Goal: Task Accomplishment & Management: Use online tool/utility

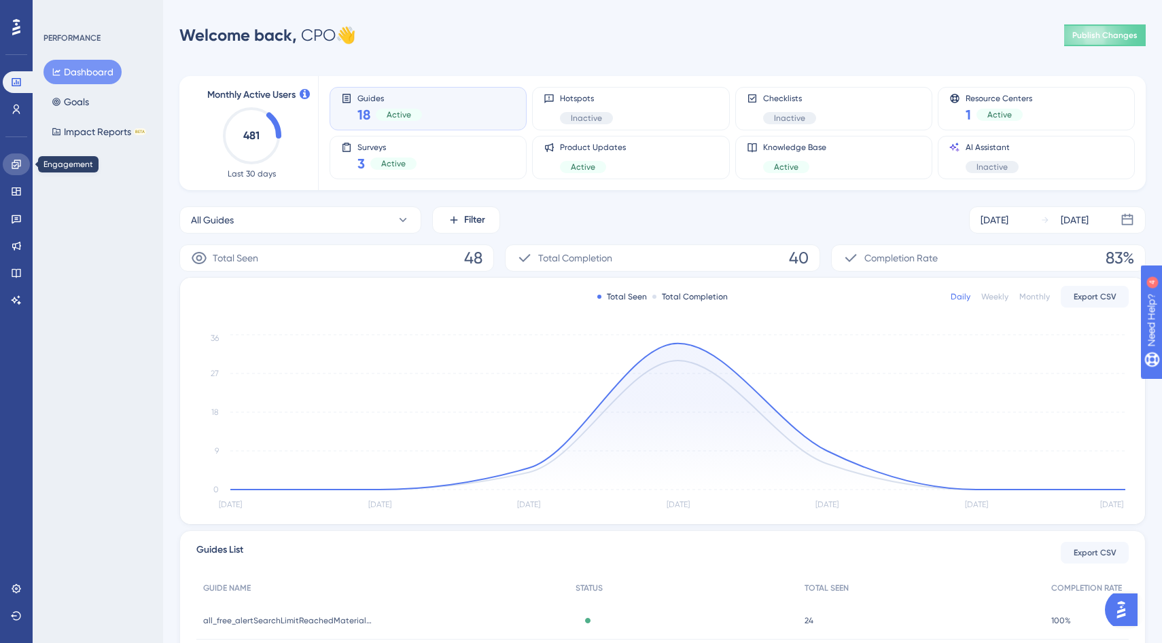
click at [11, 166] on icon at bounding box center [16, 164] width 11 height 11
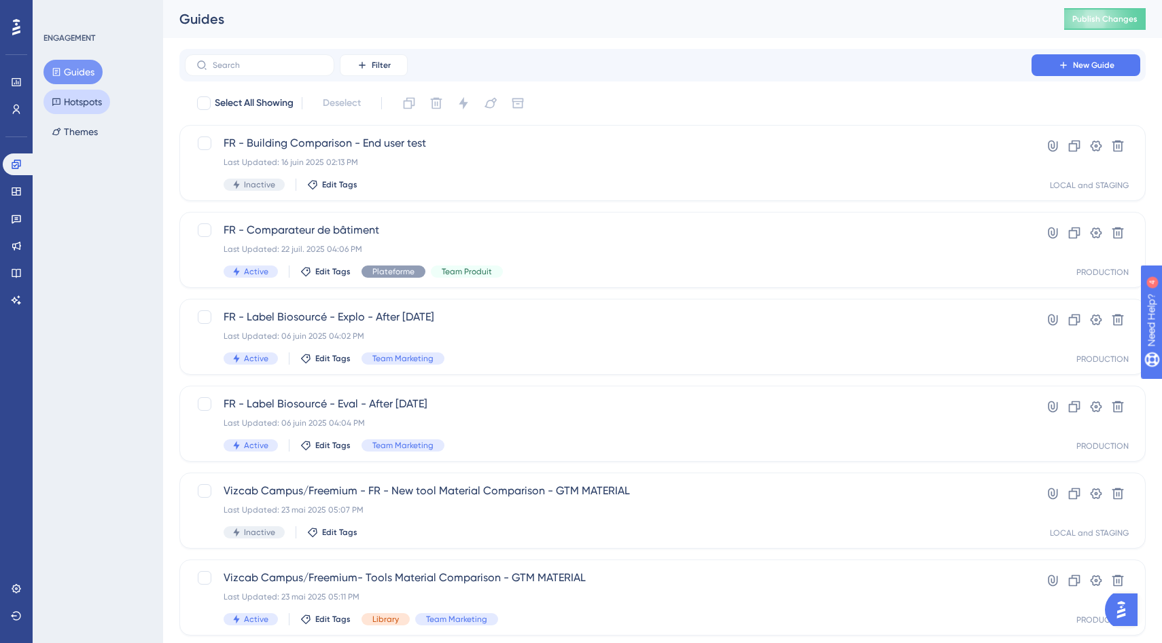
click at [65, 104] on button "Hotspots" at bounding box center [76, 102] width 67 height 24
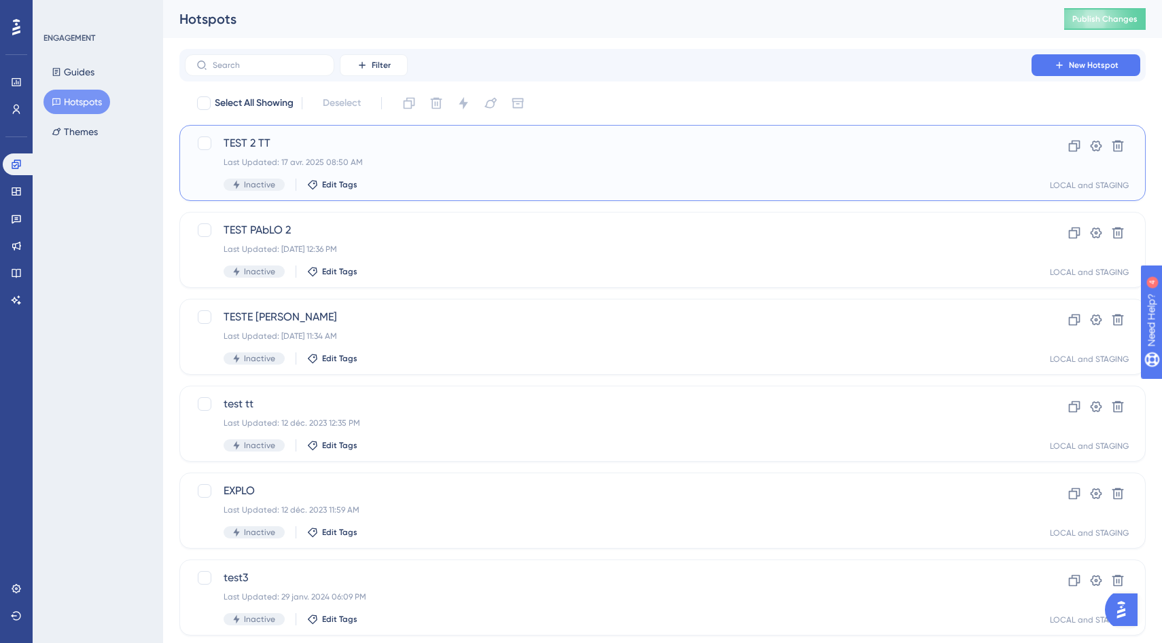
click at [435, 162] on div "Last Updated: 17 avr. 2025 08:50 AM" at bounding box center [608, 162] width 769 height 11
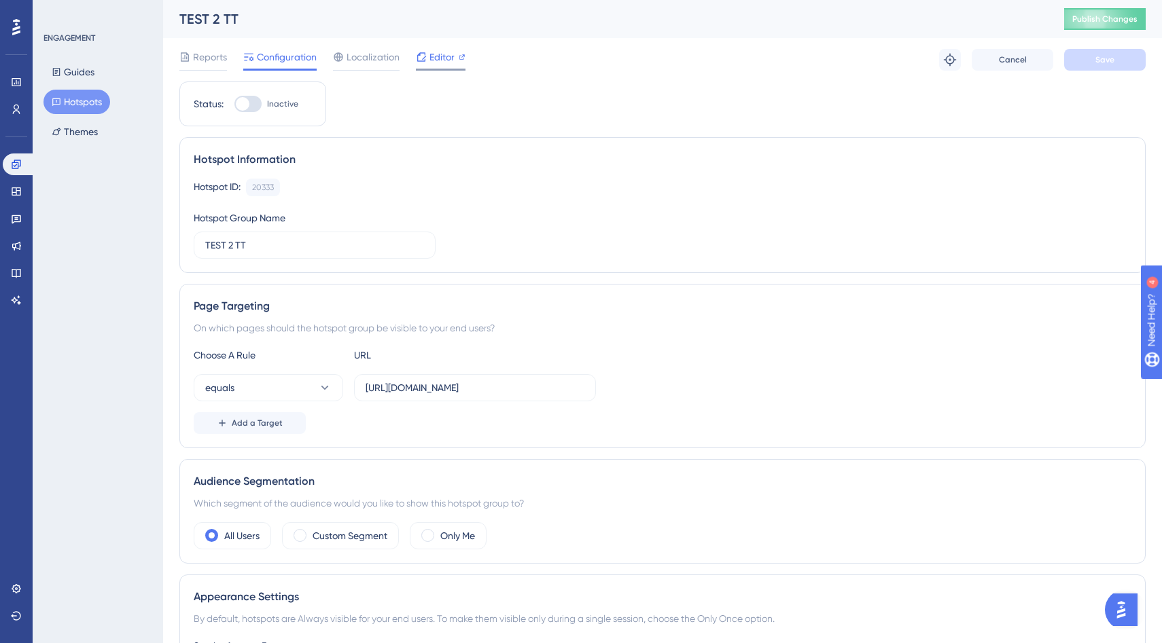
click at [438, 59] on span "Editor" at bounding box center [441, 57] width 25 height 16
click at [76, 69] on button "Guides" at bounding box center [72, 72] width 59 height 24
